Goal: Information Seeking & Learning: Learn about a topic

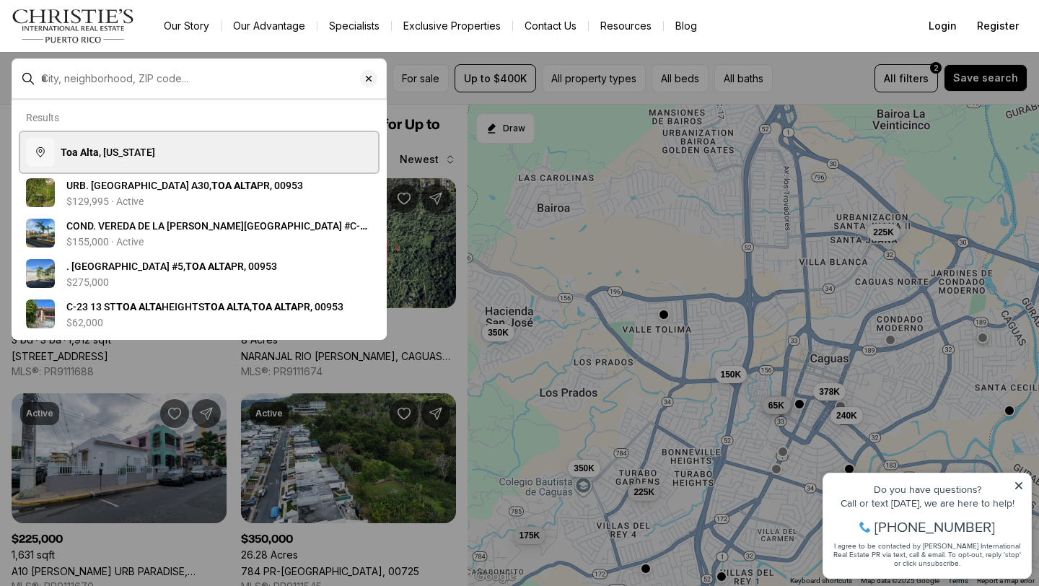
click at [138, 154] on span "Toa Alta , [US_STATE]" at bounding box center [108, 152] width 95 height 12
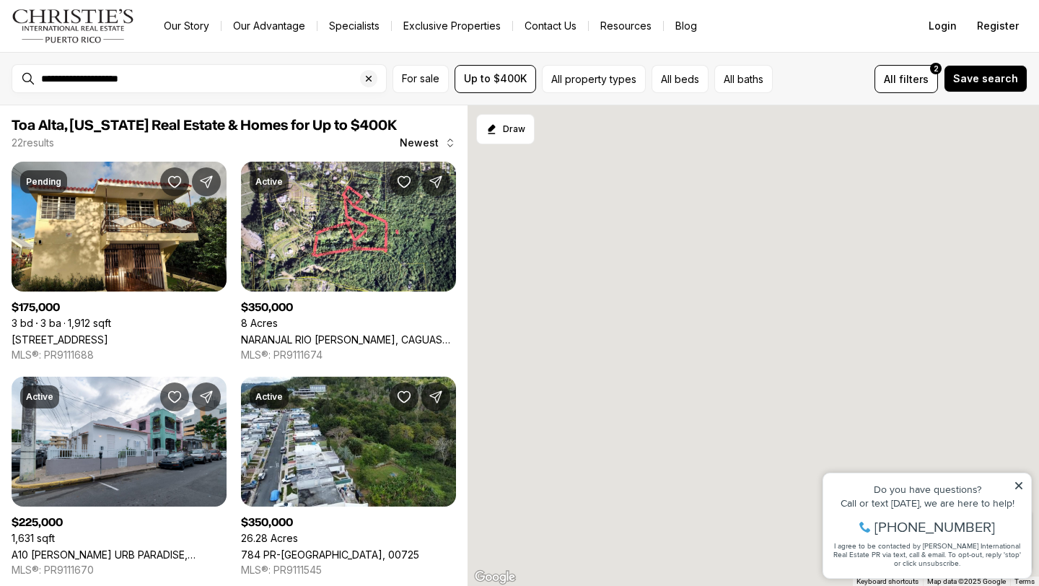
type input "**********"
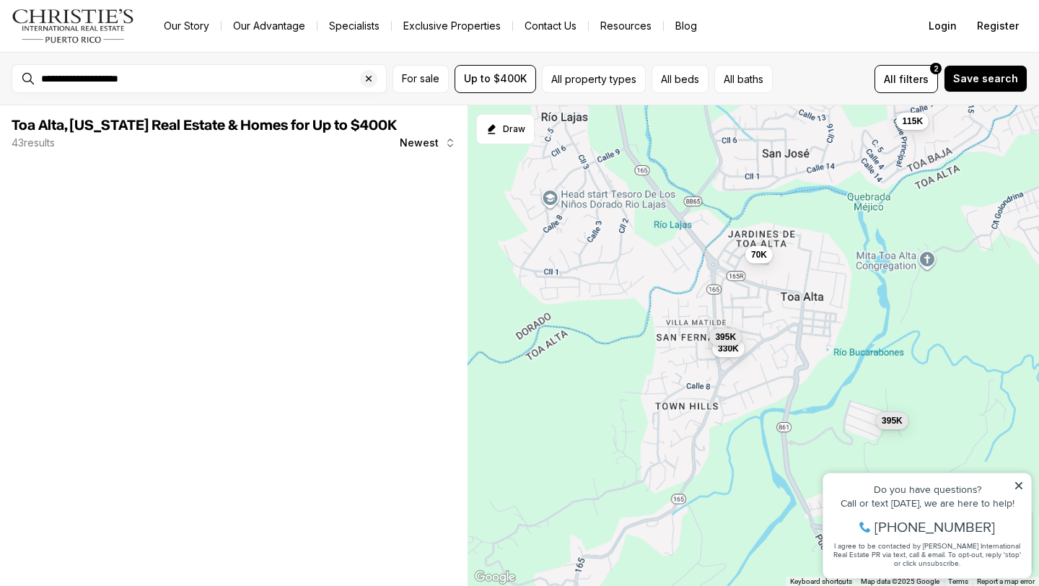
click at [729, 361] on div "330K 115K 395K 395K 70K" at bounding box center [753, 345] width 571 height 481
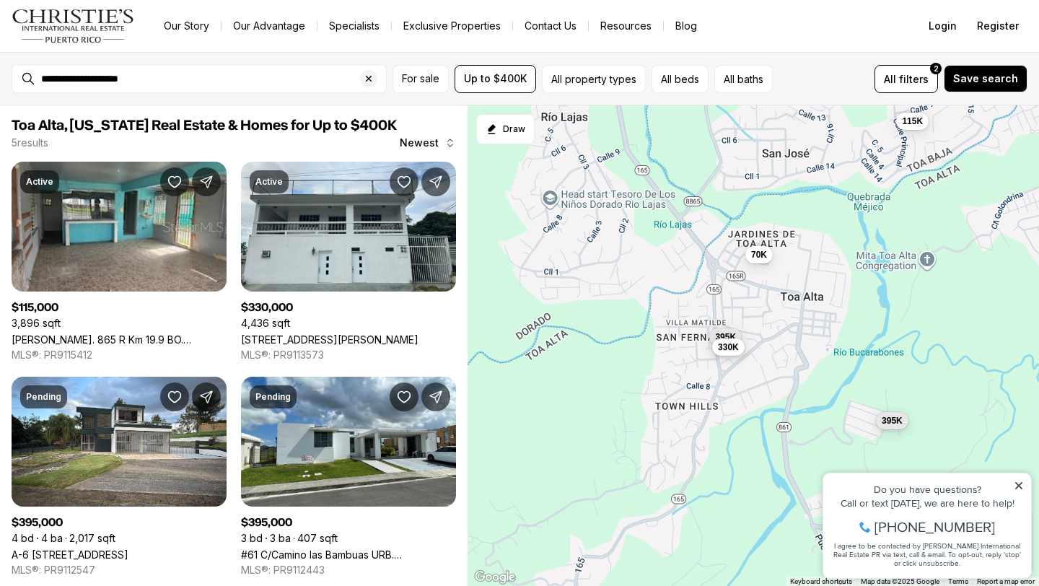
click at [731, 351] on span "330K" at bounding box center [728, 347] width 21 height 12
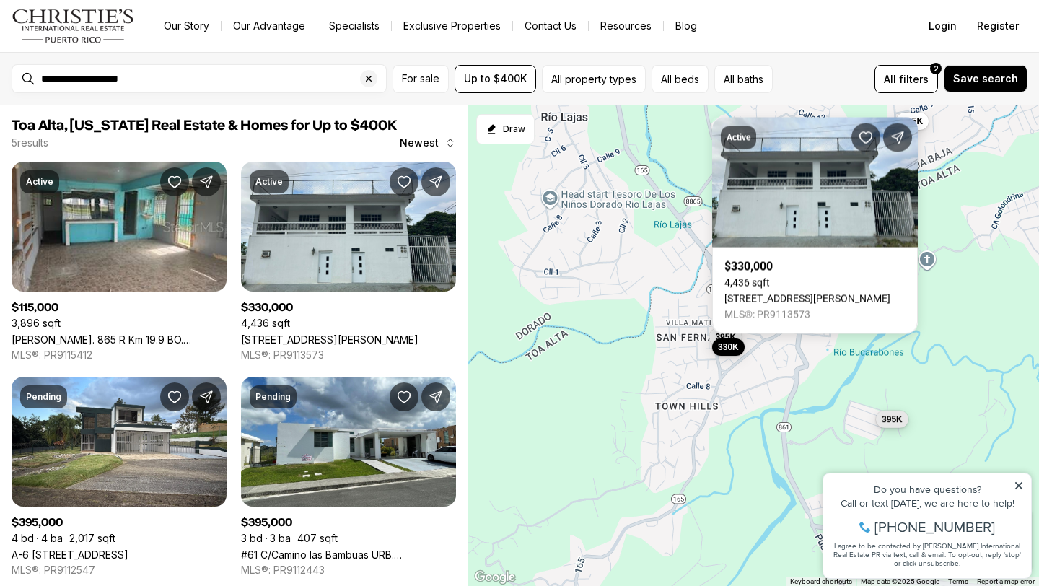
click at [885, 426] on button "395K" at bounding box center [892, 419] width 32 height 17
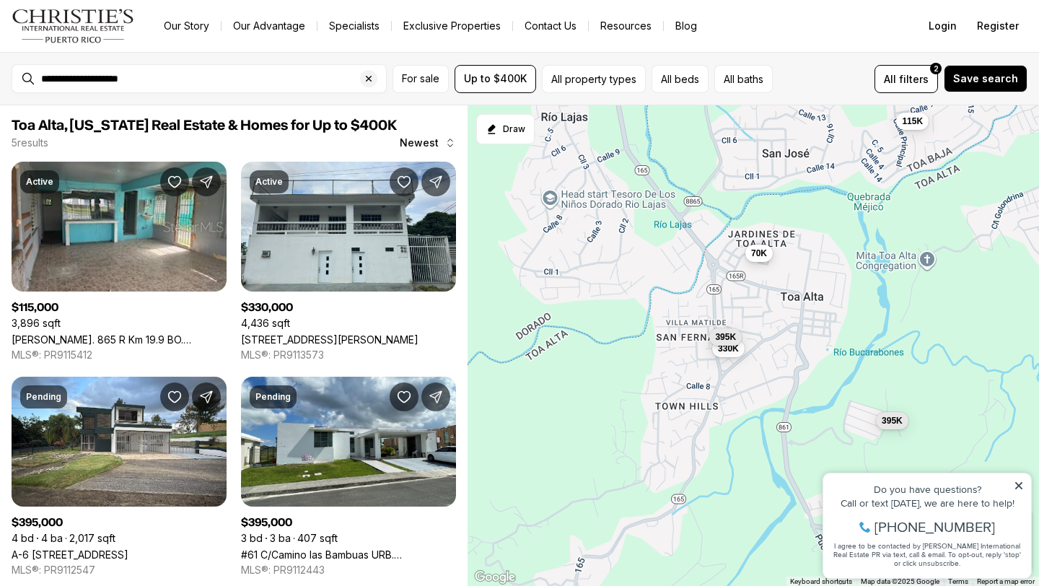
click at [761, 260] on button "70K" at bounding box center [758, 253] width 27 height 17
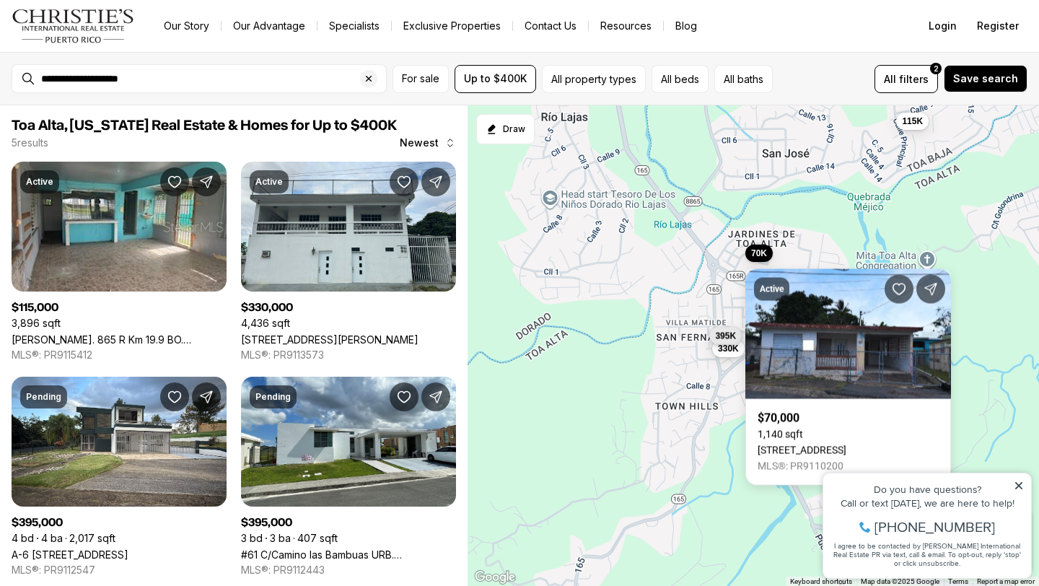
click at [727, 333] on span "395K" at bounding box center [725, 336] width 21 height 12
